Goal: Book appointment/travel/reservation

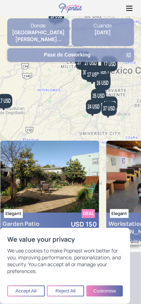
click at [33, 263] on button "Accept All" at bounding box center [25, 291] width 37 height 11
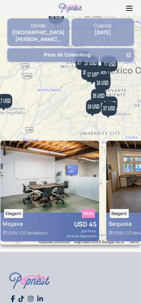
click at [56, 176] on img at bounding box center [49, 177] width 98 height 72
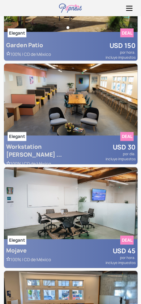
click at [58, 209] on img at bounding box center [70, 204] width 133 height 72
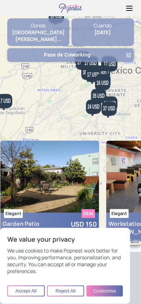
click at [31, 263] on button "Accept All" at bounding box center [25, 291] width 37 height 11
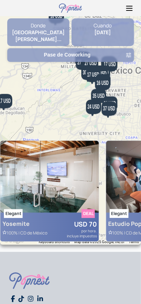
click at [65, 172] on img at bounding box center [49, 177] width 98 height 72
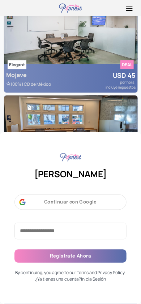
scroll to position [254, 0]
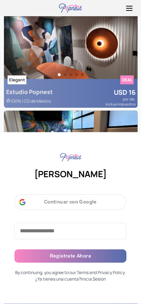
click at [88, 63] on img at bounding box center [70, 43] width 133 height 72
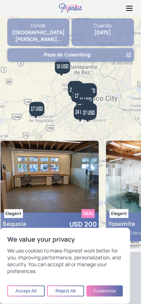
click at [80, 194] on img at bounding box center [49, 177] width 98 height 72
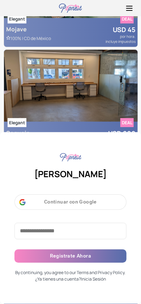
scroll to position [296, 0]
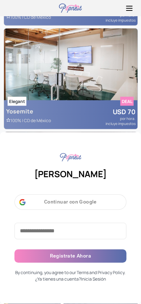
click at [87, 63] on img at bounding box center [70, 64] width 133 height 72
